Goal: Task Accomplishment & Management: Use online tool/utility

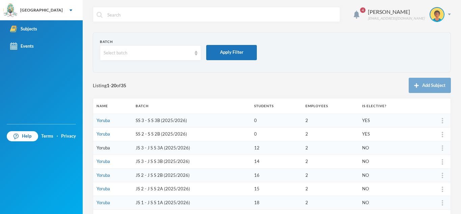
click at [104, 146] on link "Yoruba" at bounding box center [102, 147] width 13 height 5
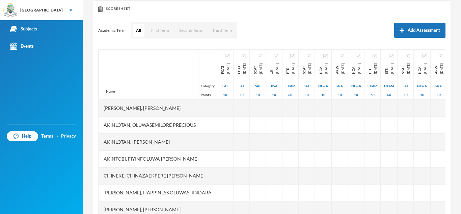
scroll to position [2, 0]
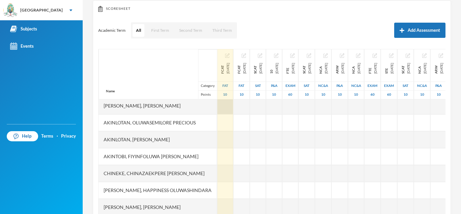
click at [225, 105] on div at bounding box center [225, 105] width 16 height 17
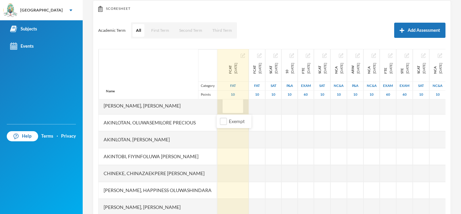
type input "6"
click at [224, 140] on div at bounding box center [232, 139] width 31 height 17
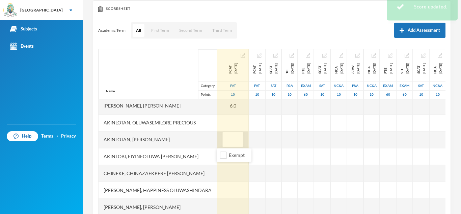
scroll to position [0, 0]
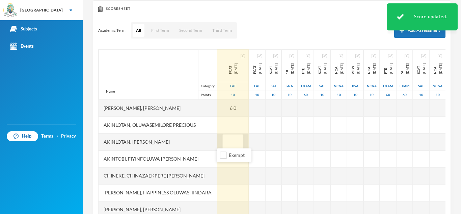
type input "8"
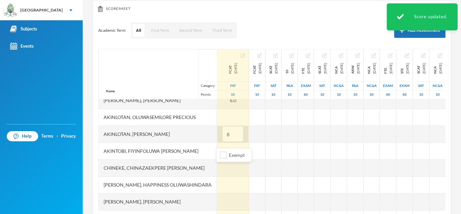
scroll to position [10, 0]
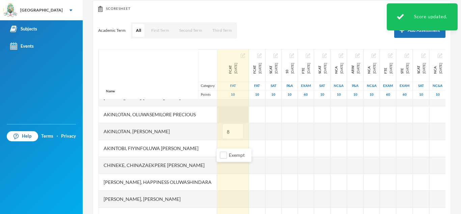
click at [227, 111] on div at bounding box center [232, 114] width 31 height 17
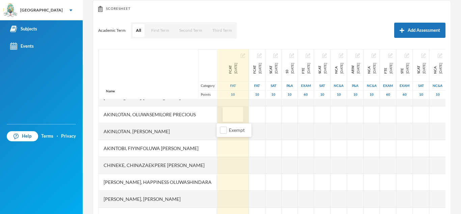
type input "6"
click at [227, 148] on div at bounding box center [232, 148] width 31 height 17
type input "10"
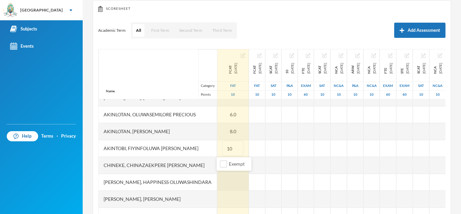
click at [224, 182] on div at bounding box center [232, 181] width 31 height 17
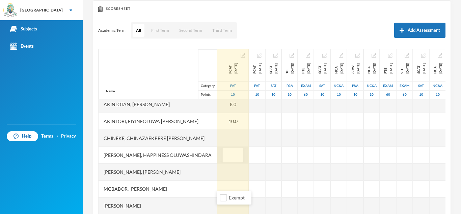
scroll to position [39, 0]
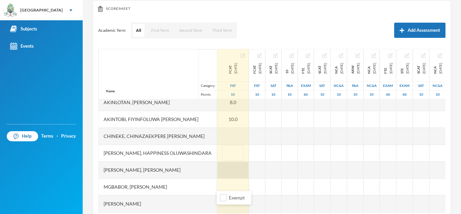
click at [228, 177] on div at bounding box center [232, 169] width 31 height 17
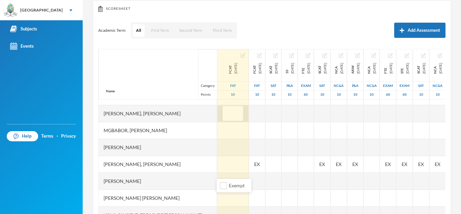
scroll to position [98, 0]
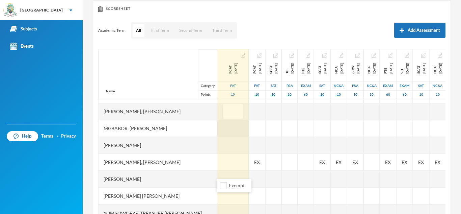
click at [231, 130] on div at bounding box center [232, 128] width 31 height 17
type input "4"
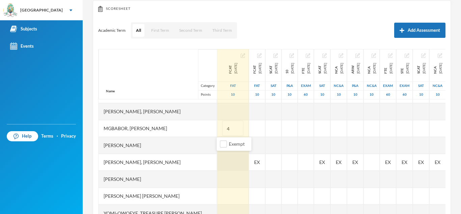
click at [228, 165] on div at bounding box center [232, 161] width 31 height 17
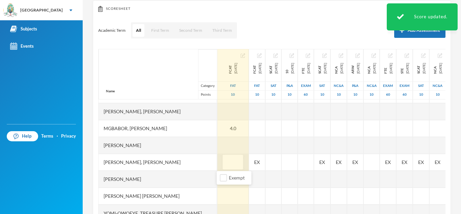
type input "7"
click at [229, 144] on div at bounding box center [232, 145] width 31 height 17
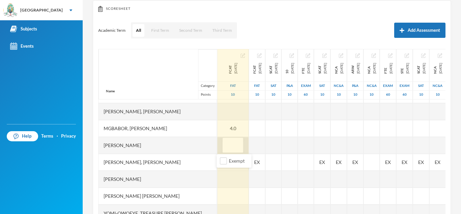
type input "5"
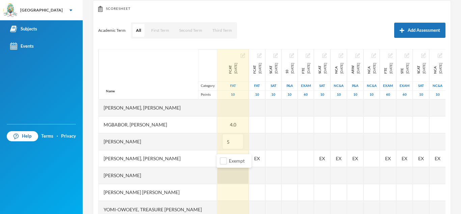
click at [228, 177] on div at bounding box center [232, 175] width 31 height 17
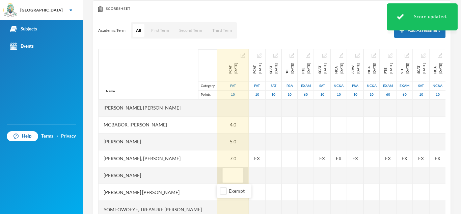
type input "9"
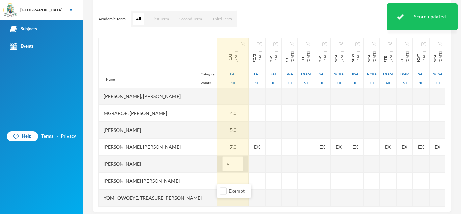
scroll to position [94, 0]
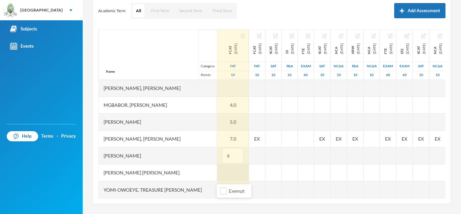
click at [232, 174] on div at bounding box center [232, 172] width 31 height 17
type input "5"
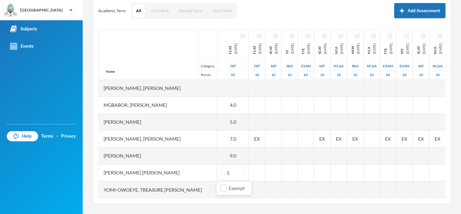
click at [205, 172] on div "[PERSON_NAME] [PERSON_NAME]" at bounding box center [157, 172] width 118 height 17
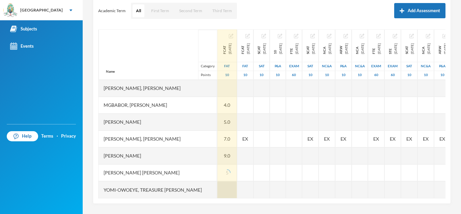
click at [226, 189] on div at bounding box center [227, 189] width 20 height 17
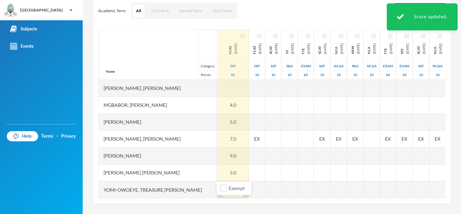
type input "10"
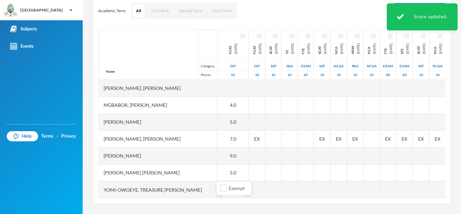
click at [168, 53] on div "Name Category Points" at bounding box center [157, 54] width 118 height 50
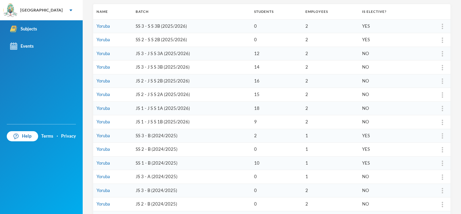
click at [149, 189] on td "JS 3 - B (2024/2025)" at bounding box center [191, 190] width 118 height 14
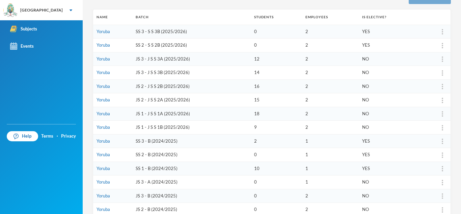
scroll to position [89, 0]
click at [160, 72] on td "JS 3 - J S S 3B (2025/2026)" at bounding box center [191, 72] width 118 height 14
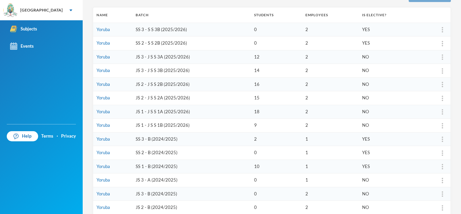
scroll to position [91, 0]
click at [155, 71] on td "JS 3 - J S S 3B (2025/2026)" at bounding box center [191, 70] width 118 height 14
click at [105, 70] on link "Yoruba" at bounding box center [102, 69] width 13 height 5
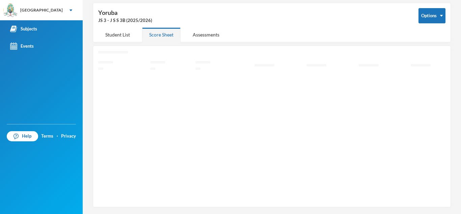
scroll to position [29, 0]
